Goal: Task Accomplishment & Management: Use online tool/utility

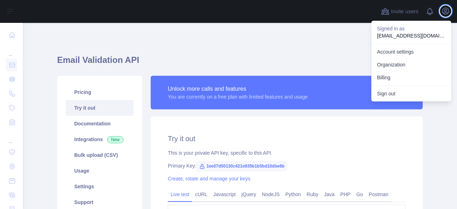
click at [443, 9] on icon "button" at bounding box center [445, 11] width 6 height 6
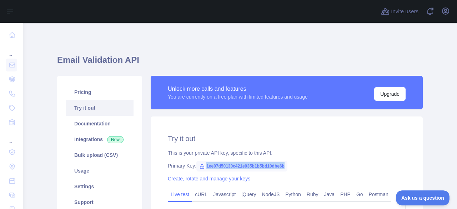
drag, startPoint x: 203, startPoint y: 163, endPoint x: 285, endPoint y: 166, distance: 82.1
click at [285, 166] on div "Primary Key: 1ee07d50130c421e935b1b5bd10dbe6b" at bounding box center [287, 165] width 238 height 7
copy span "1ee07d50130c421e935b1b5bd10dbe6b"
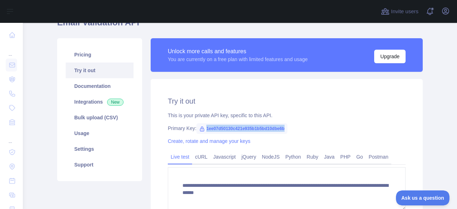
scroll to position [36, 0]
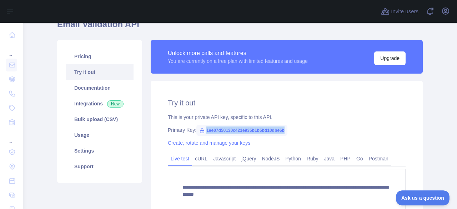
click at [193, 144] on link "Create, rotate and manage your keys" at bounding box center [209, 143] width 82 height 6
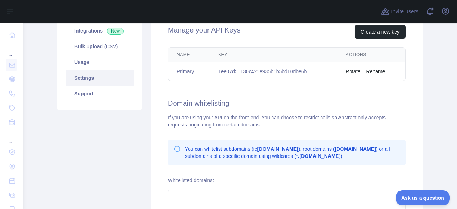
scroll to position [107, 0]
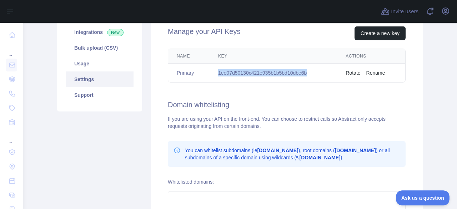
drag, startPoint x: 217, startPoint y: 71, endPoint x: 303, endPoint y: 80, distance: 86.4
click at [303, 80] on td "1ee07d50130c421e935b1b5bd10dbe6b" at bounding box center [272, 73] width 127 height 19
copy td "1ee07d50130c421e935b1b5bd10dbe6b"
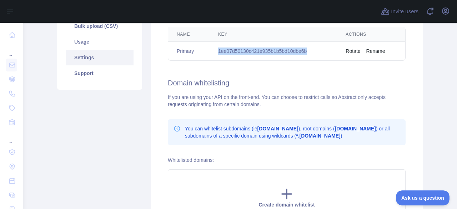
scroll to position [36, 0]
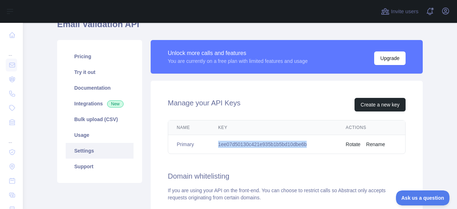
click at [254, 142] on td "1ee07d50130c421e935b1b5bd10dbe6b" at bounding box center [272, 144] width 127 height 19
click at [320, 144] on td "1ee07d50130c421e935b1b5bd10dbe6b" at bounding box center [272, 144] width 127 height 19
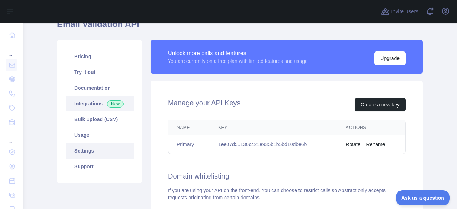
click at [99, 105] on link "Integrations New" at bounding box center [100, 104] width 68 height 16
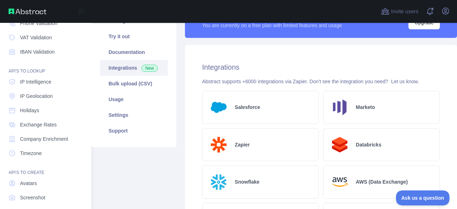
scroll to position [69, 0]
click at [47, 88] on link "IP Intelligence" at bounding box center [46, 82] width 80 height 13
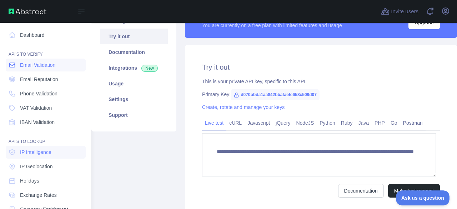
click at [37, 66] on span "Email Validation" at bounding box center [37, 64] width 35 height 7
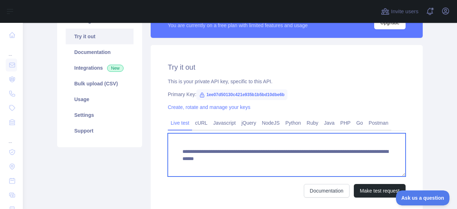
drag, startPoint x: 384, startPoint y: 159, endPoint x: 168, endPoint y: 139, distance: 216.4
click at [168, 139] on textarea "**********" at bounding box center [287, 154] width 238 height 43
